Goal: Check status: Check status

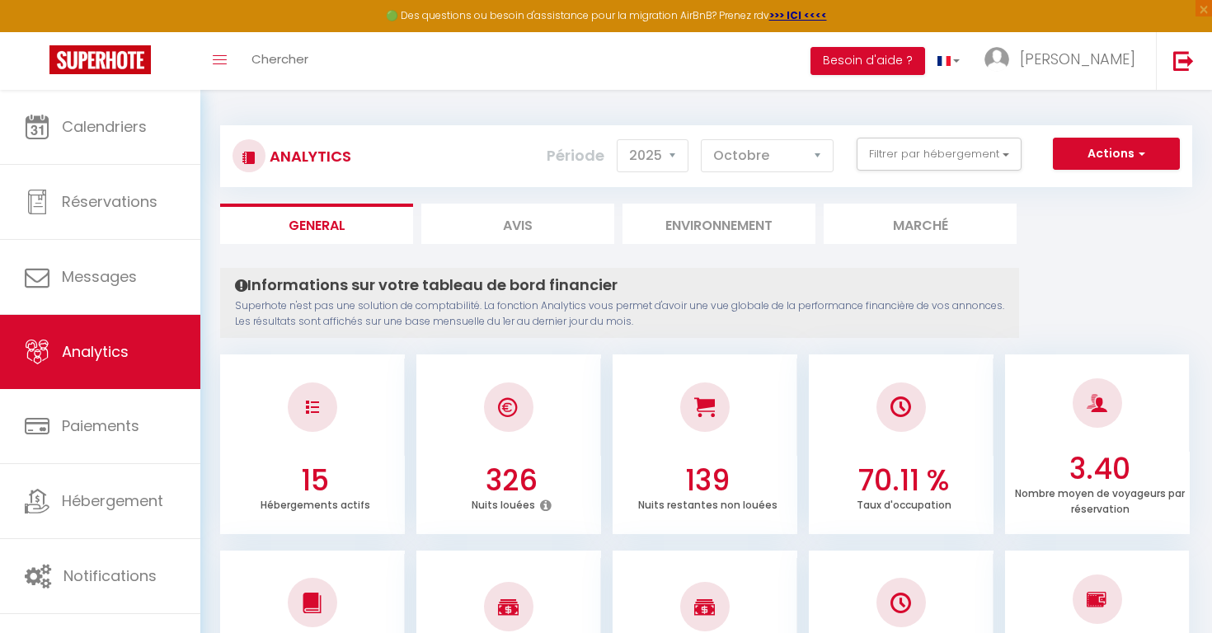
select select "2025"
select select "10"
click at [118, 60] on img at bounding box center [99, 59] width 101 height 29
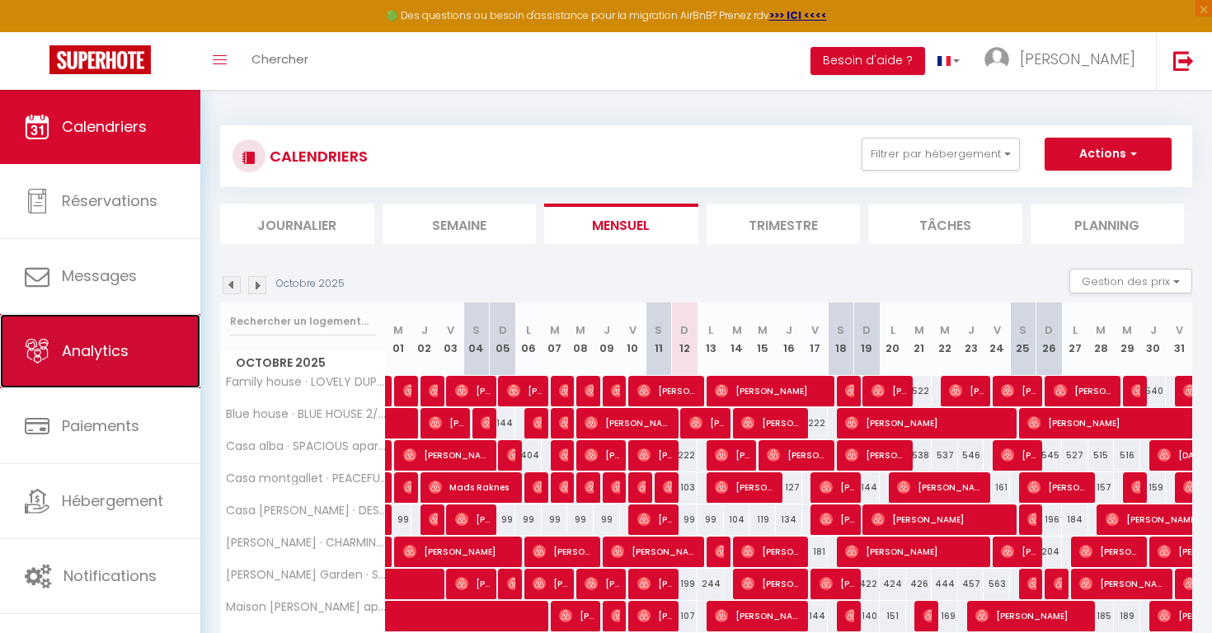
click at [107, 352] on span "Analytics" at bounding box center [95, 351] width 67 height 21
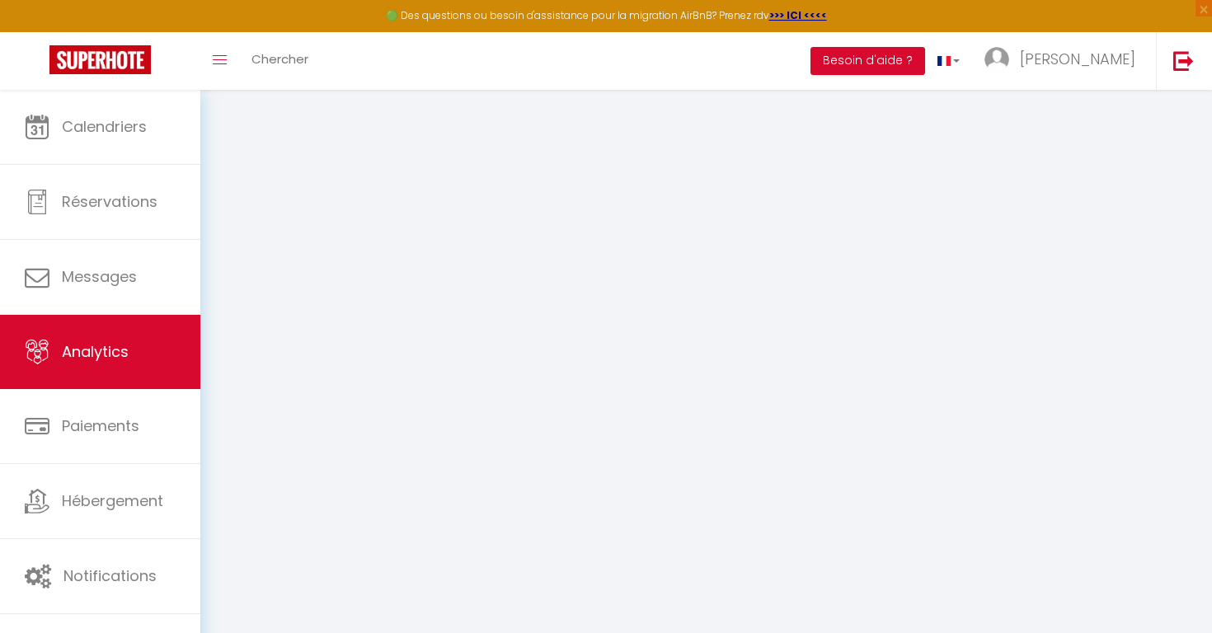
select select "2025"
select select "10"
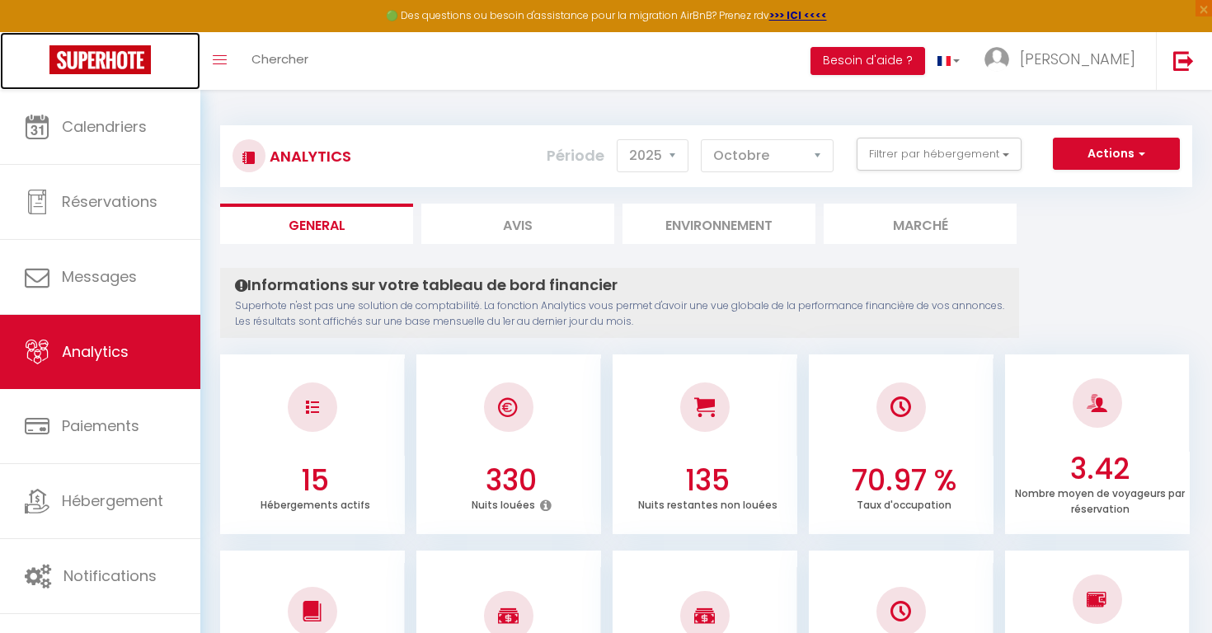
click at [108, 65] on img at bounding box center [99, 59] width 101 height 29
